Goal: Information Seeking & Learning: Learn about a topic

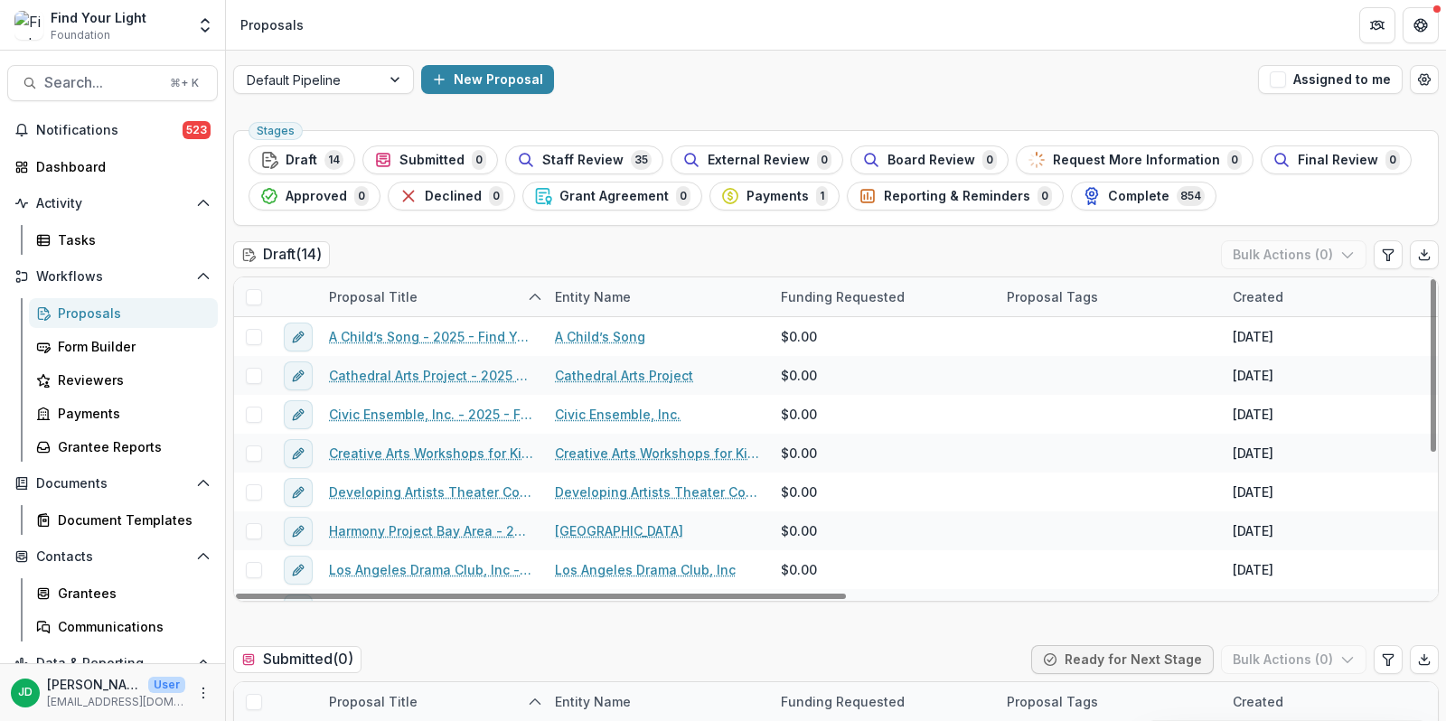
click at [96, 311] on div "Proposals" at bounding box center [131, 313] width 146 height 19
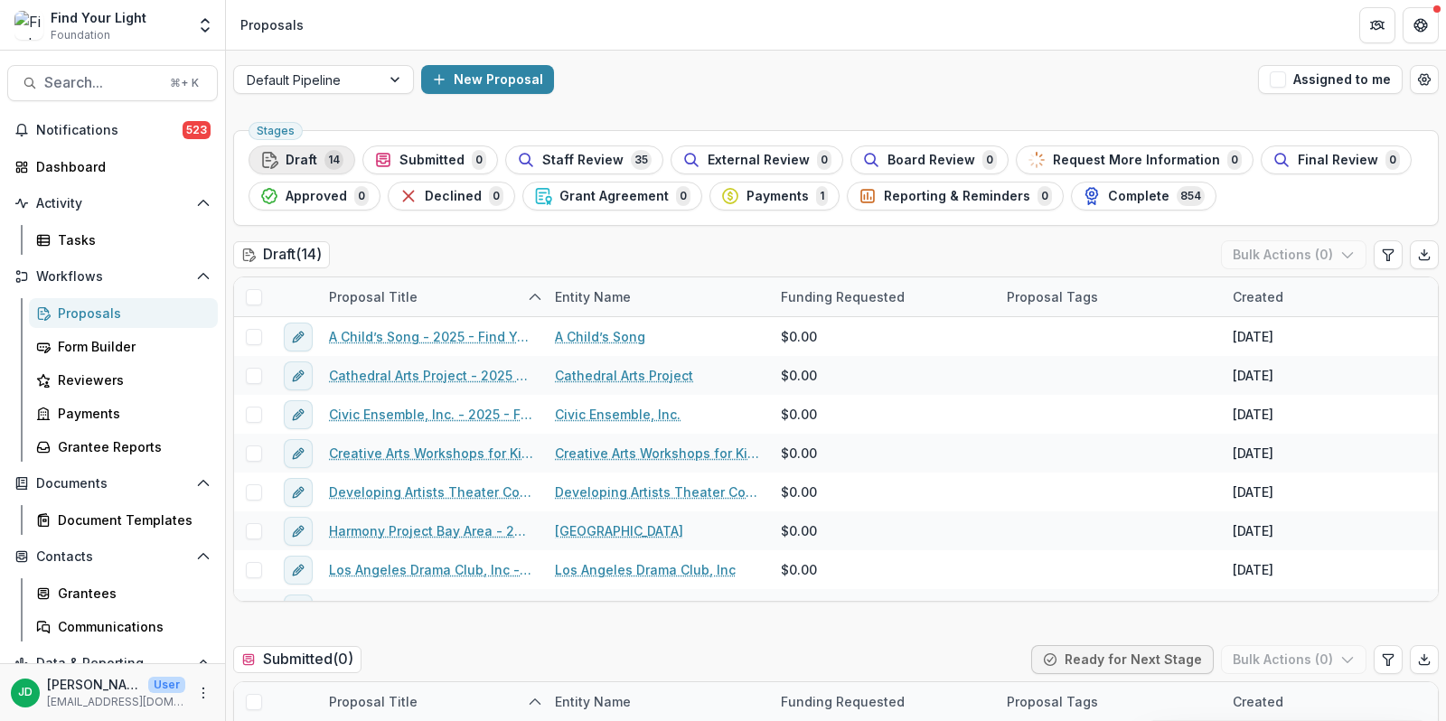
click at [289, 168] on div "Draft 14" at bounding box center [301, 160] width 83 height 20
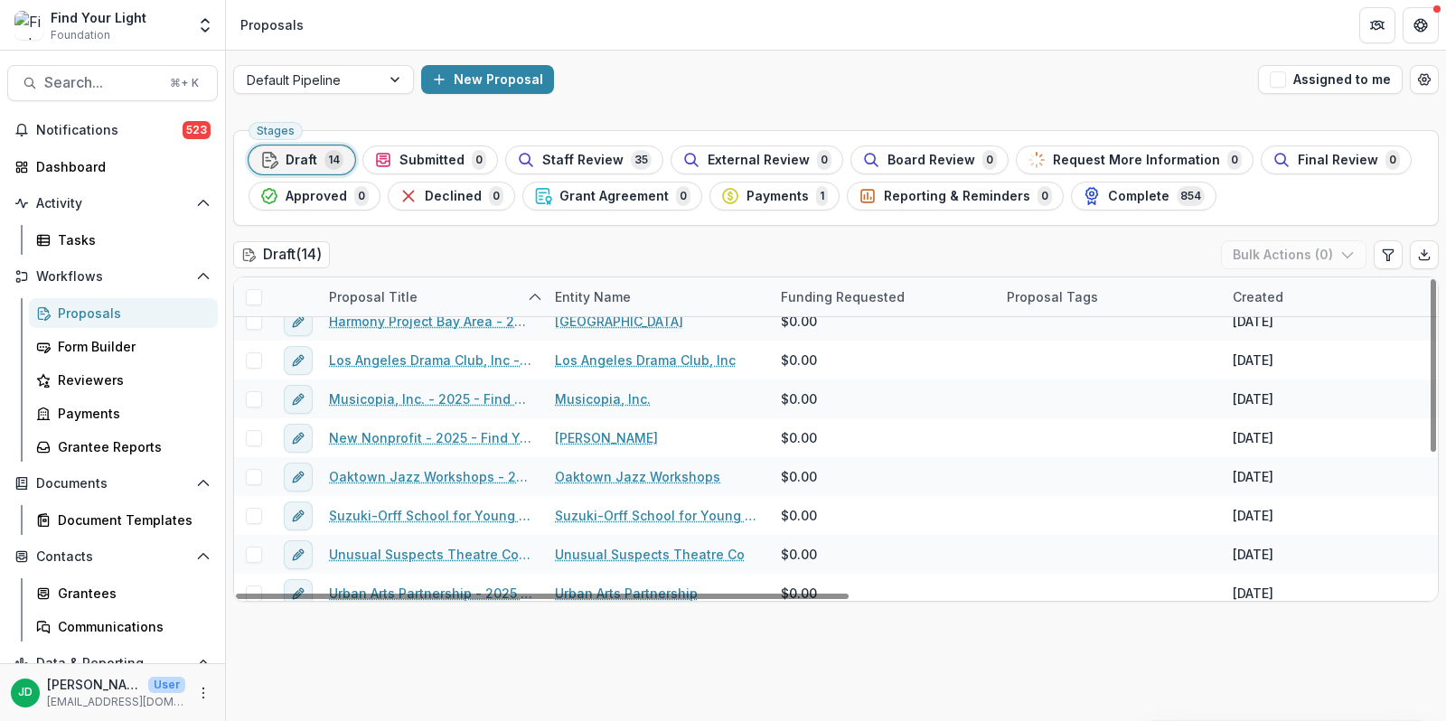
scroll to position [259, 0]
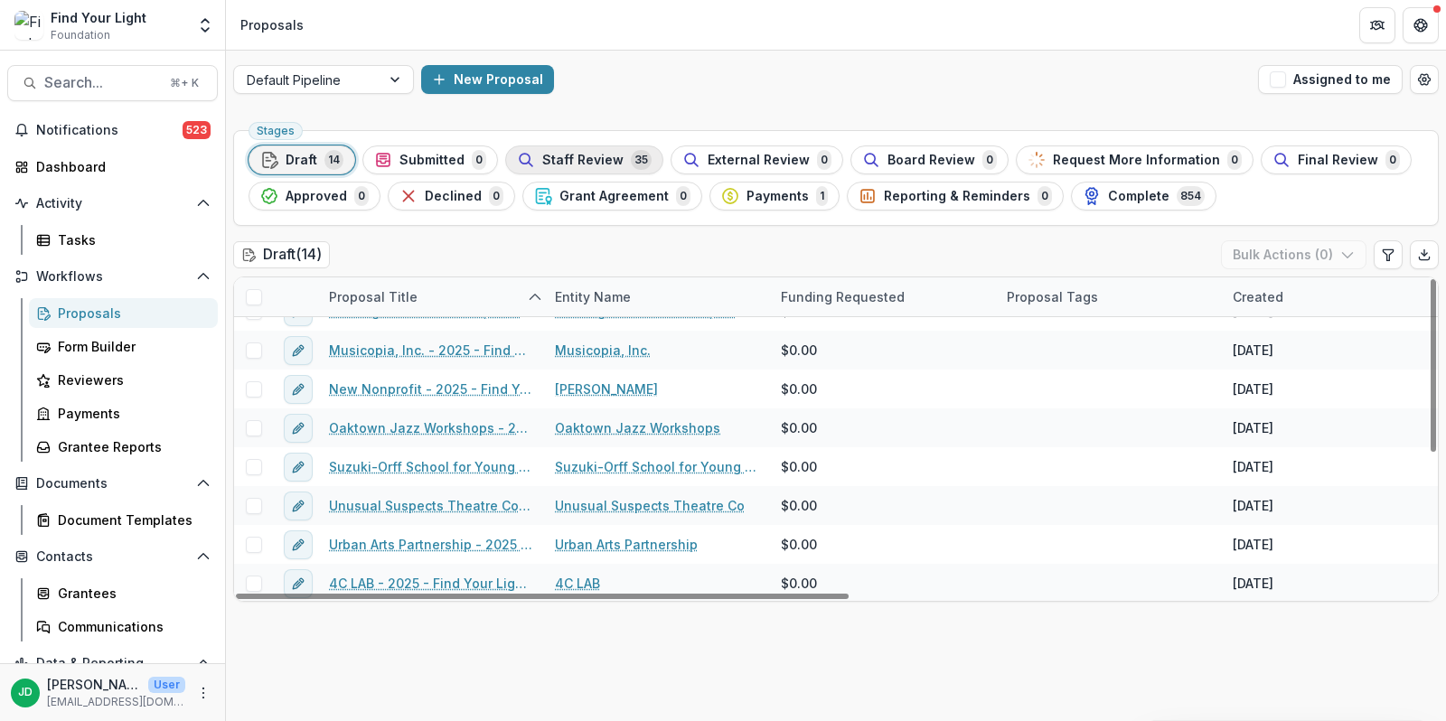
click at [570, 156] on span "Staff Review" at bounding box center [582, 160] width 81 height 15
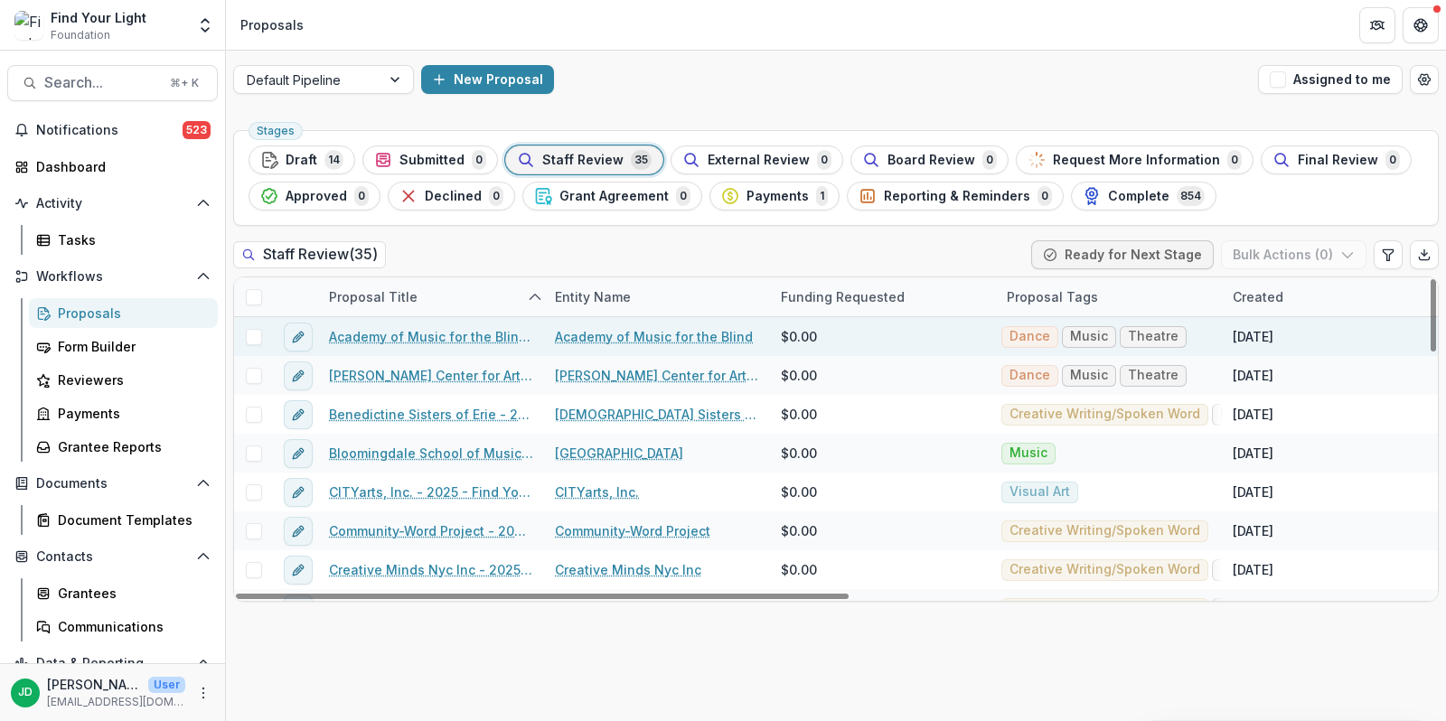
click at [409, 330] on link "Academy of Music for the Blind - 2025 - Find Your Light Foundation 25/26 RFP Gr…" at bounding box center [431, 336] width 204 height 19
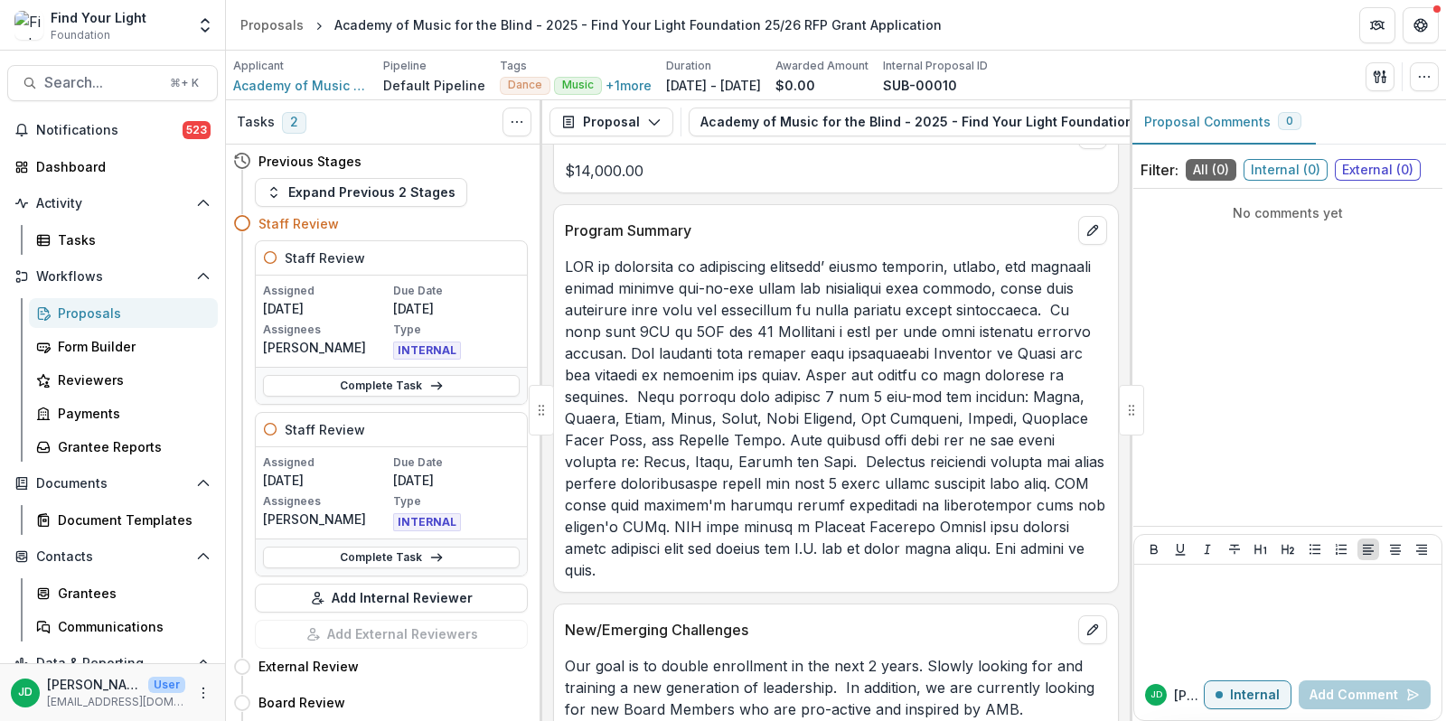
scroll to position [1012, 0]
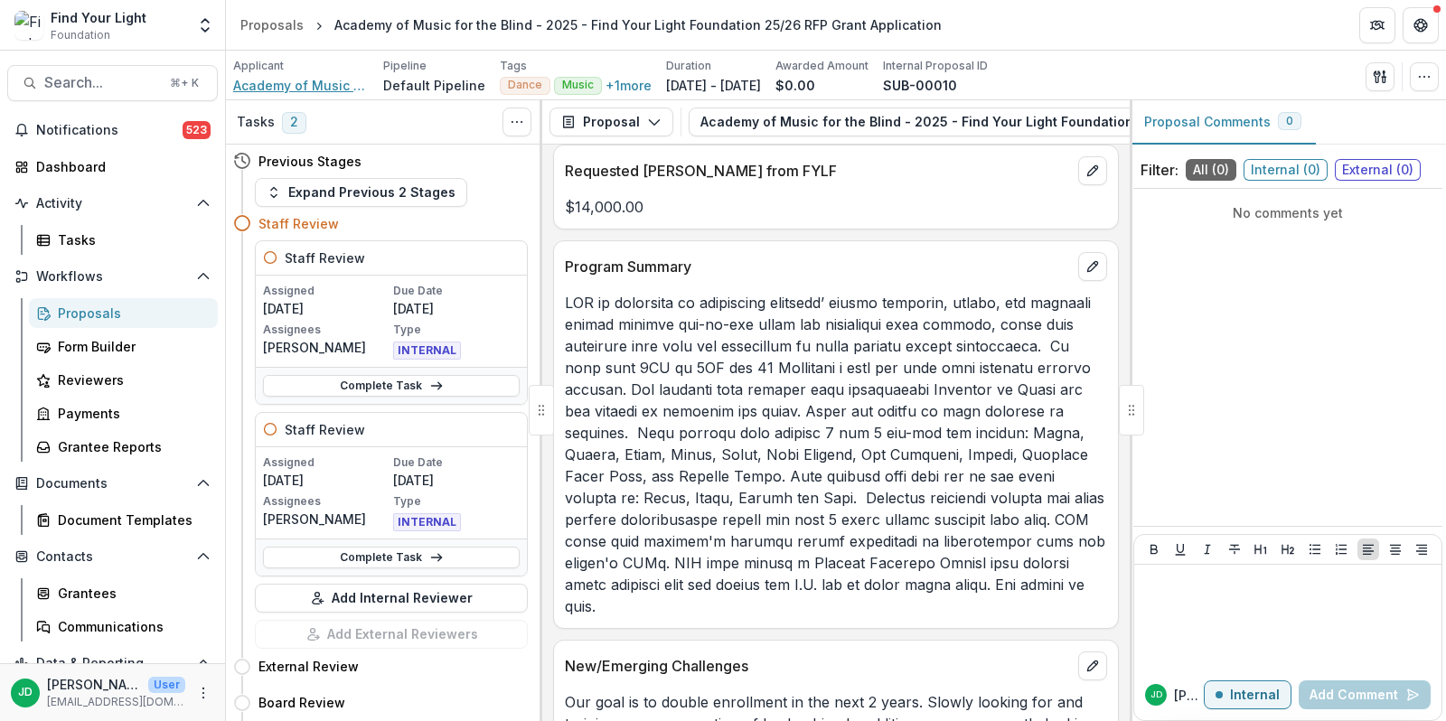
click at [301, 80] on span "Academy of Music for the Blind" at bounding box center [301, 85] width 136 height 19
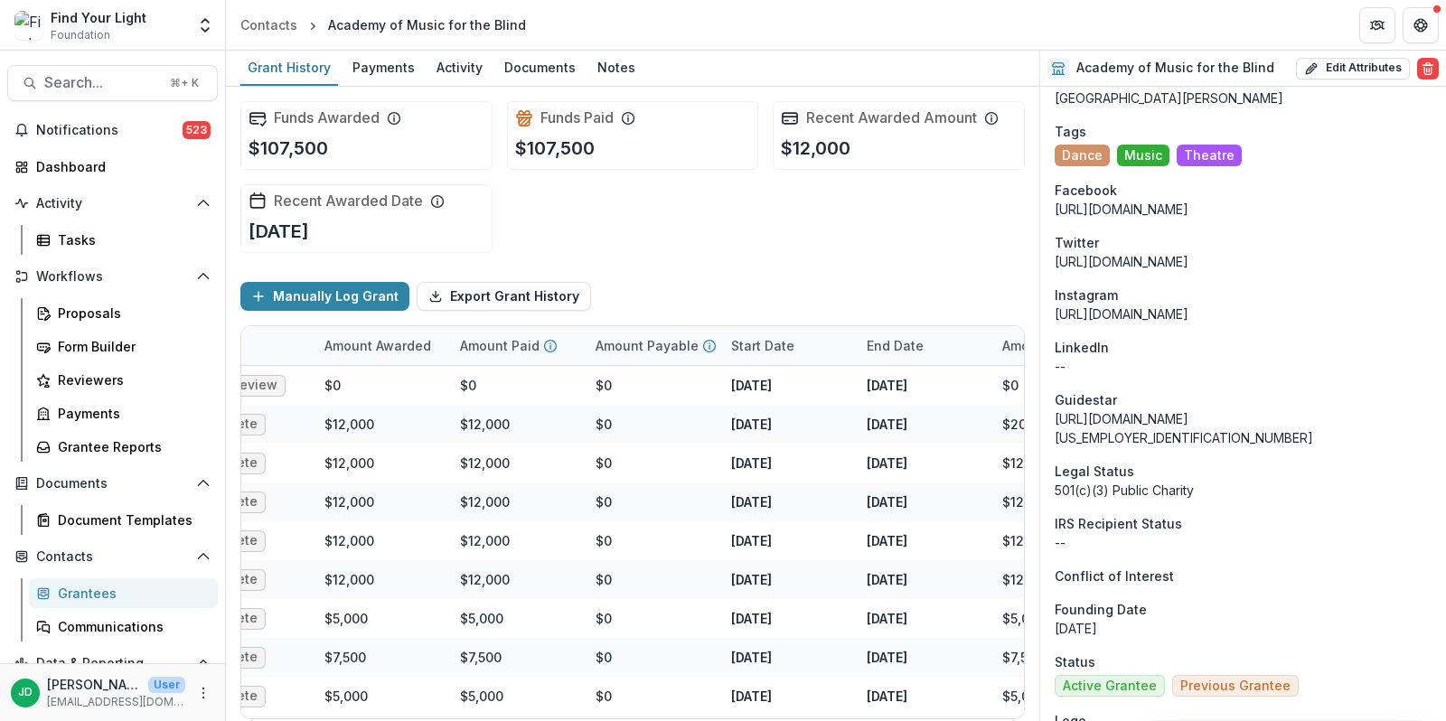
scroll to position [1574, 0]
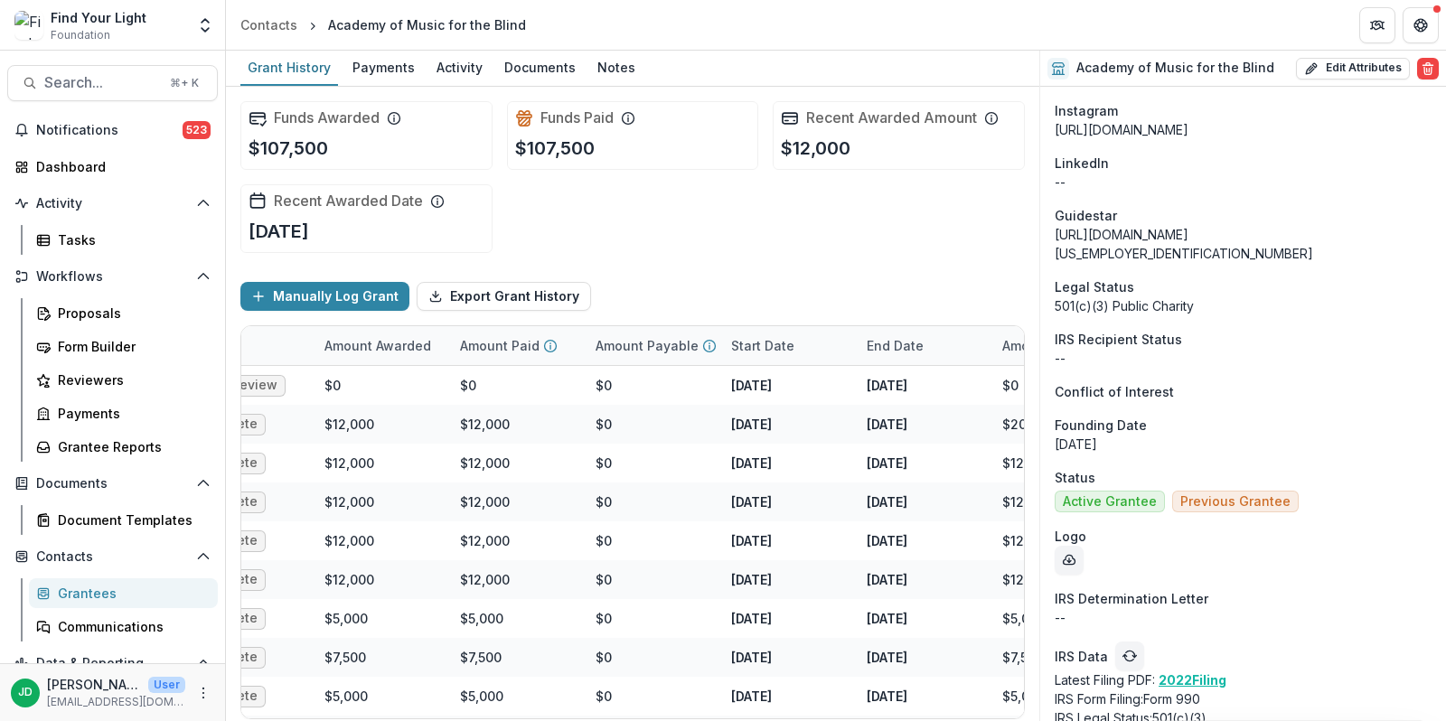
click at [1194, 673] on u "2022 Filing" at bounding box center [1193, 680] width 68 height 15
